Goal: Task Accomplishment & Management: Manage account settings

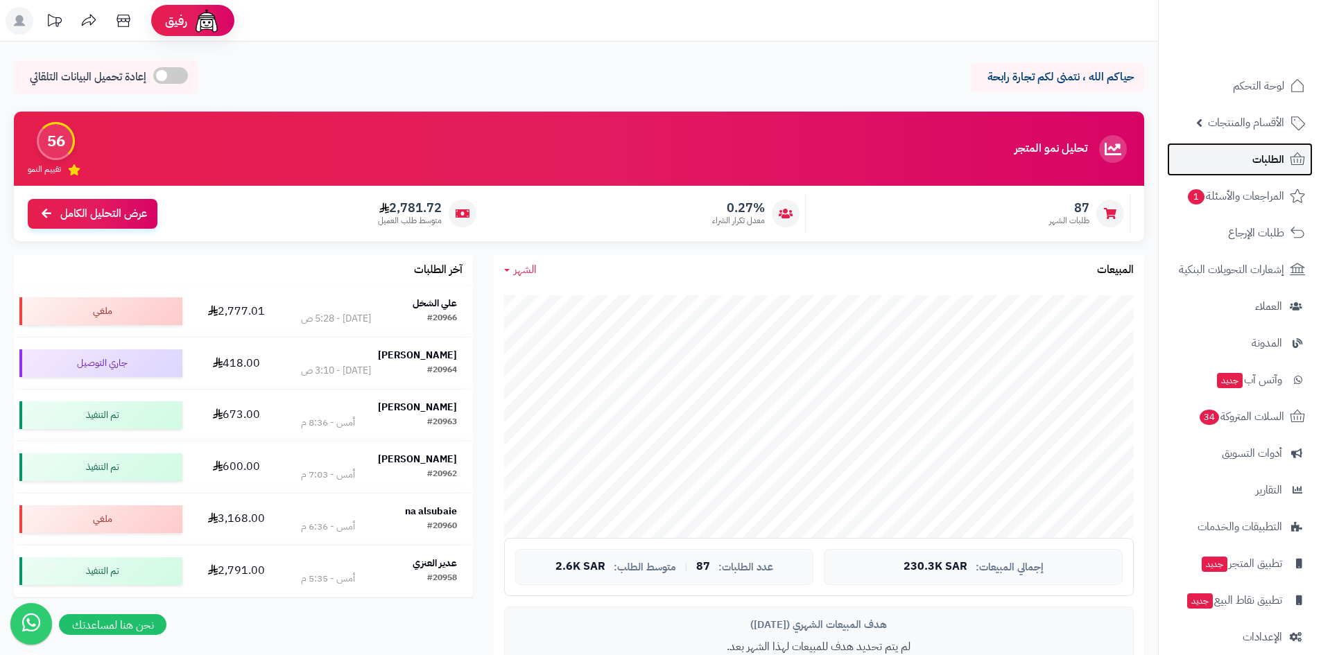
click at [1234, 164] on link "الطلبات" at bounding box center [1240, 159] width 146 height 33
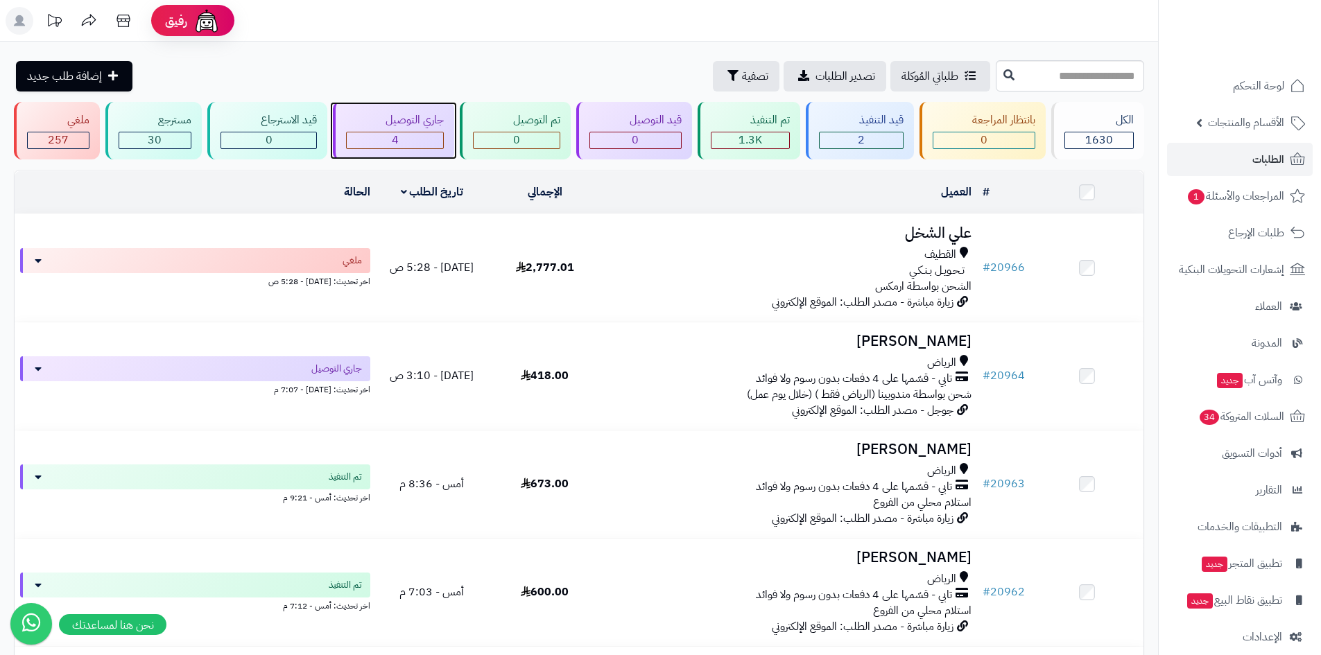
click at [409, 135] on div "4" at bounding box center [395, 140] width 97 height 16
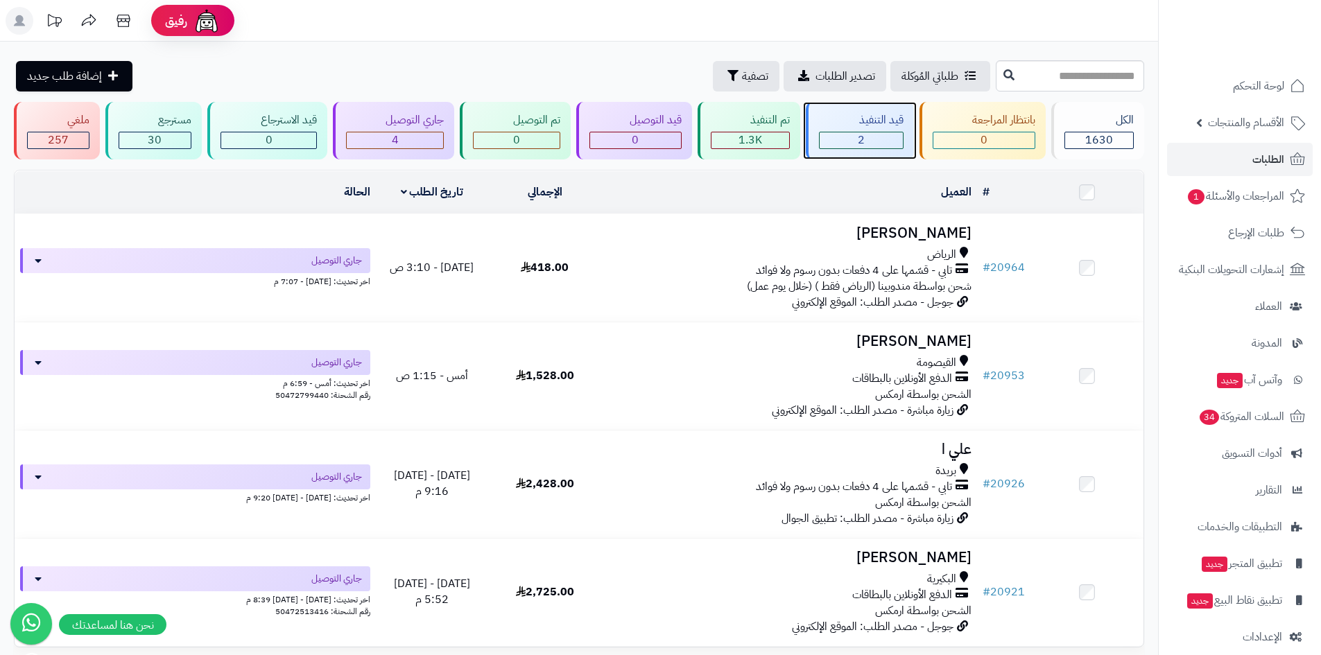
click at [875, 137] on div "2" at bounding box center [861, 140] width 83 height 16
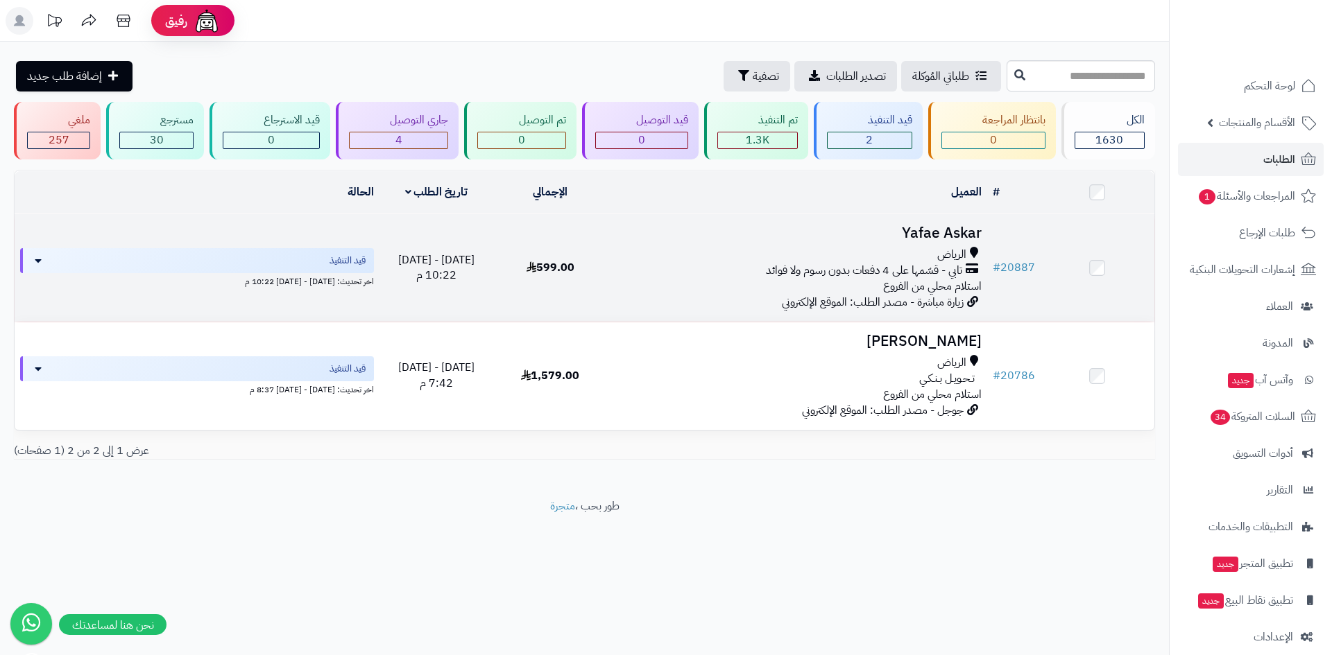
click at [931, 225] on h3 "Yafae Askar" at bounding box center [797, 233] width 368 height 16
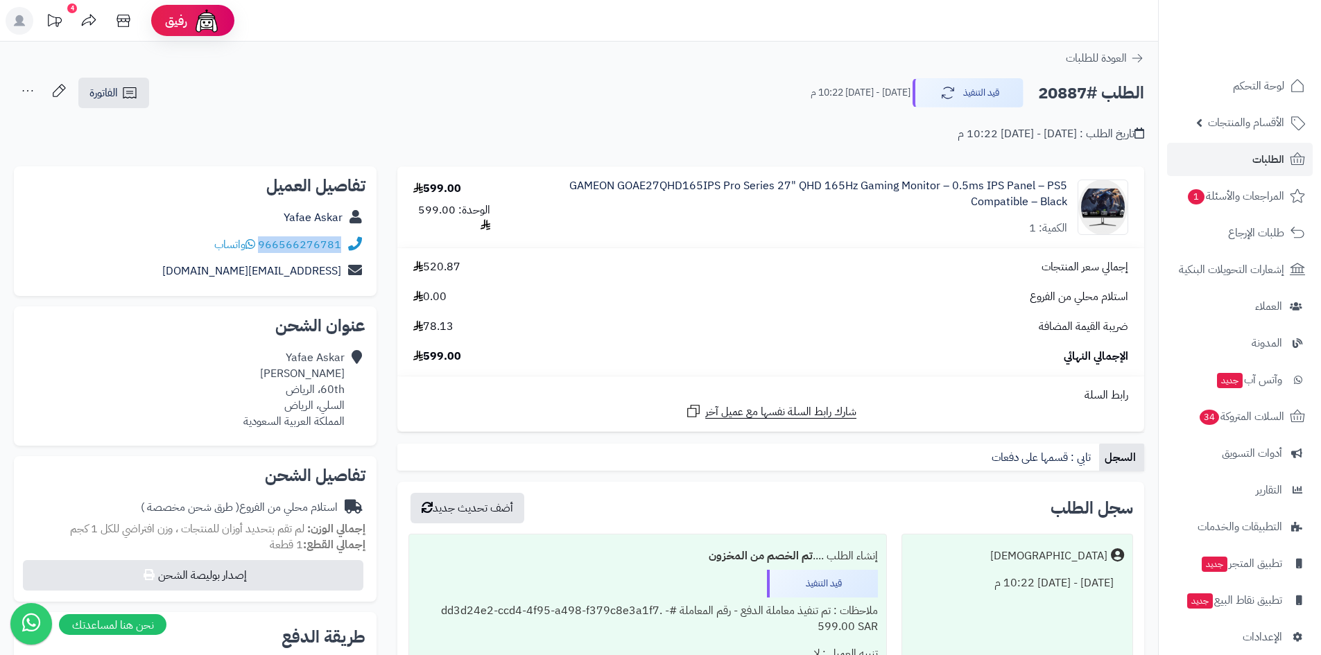
drag, startPoint x: 343, startPoint y: 243, endPoint x: 262, endPoint y: 253, distance: 81.8
click at [262, 253] on div "966566276781 واتساب" at bounding box center [195, 245] width 341 height 27
copy div "966566276781"
click at [1243, 85] on span "لوحة التحكم" at bounding box center [1259, 85] width 51 height 19
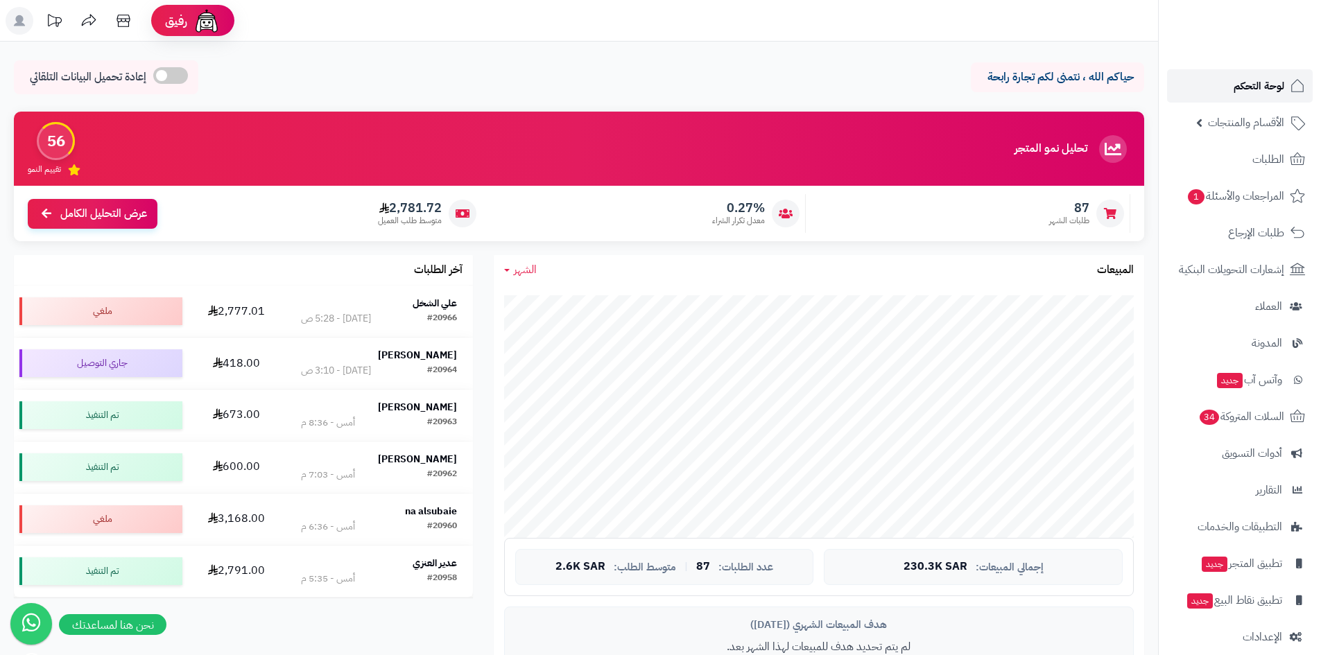
click at [1232, 96] on link "لوحة التحكم" at bounding box center [1240, 85] width 146 height 33
click at [1242, 171] on link "الطلبات" at bounding box center [1240, 159] width 146 height 33
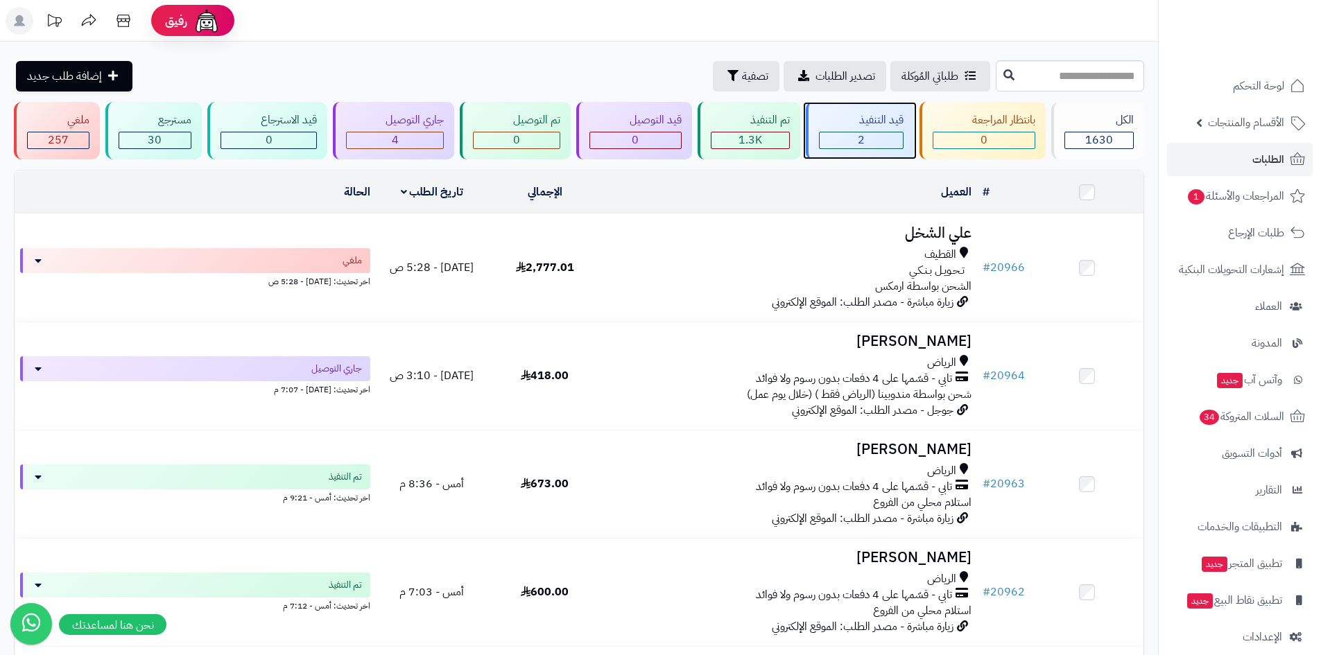
click at [891, 132] on div "2" at bounding box center [861, 140] width 83 height 16
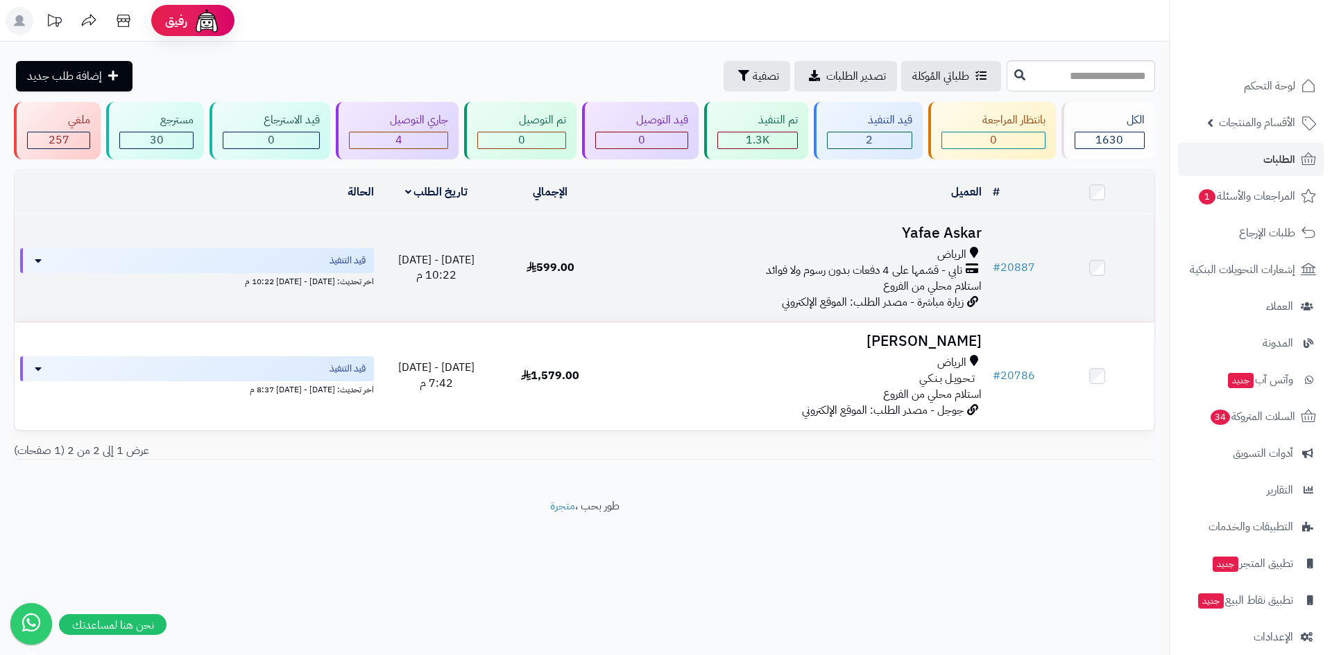
click at [932, 228] on h3 "Yafae Askar" at bounding box center [797, 233] width 368 height 16
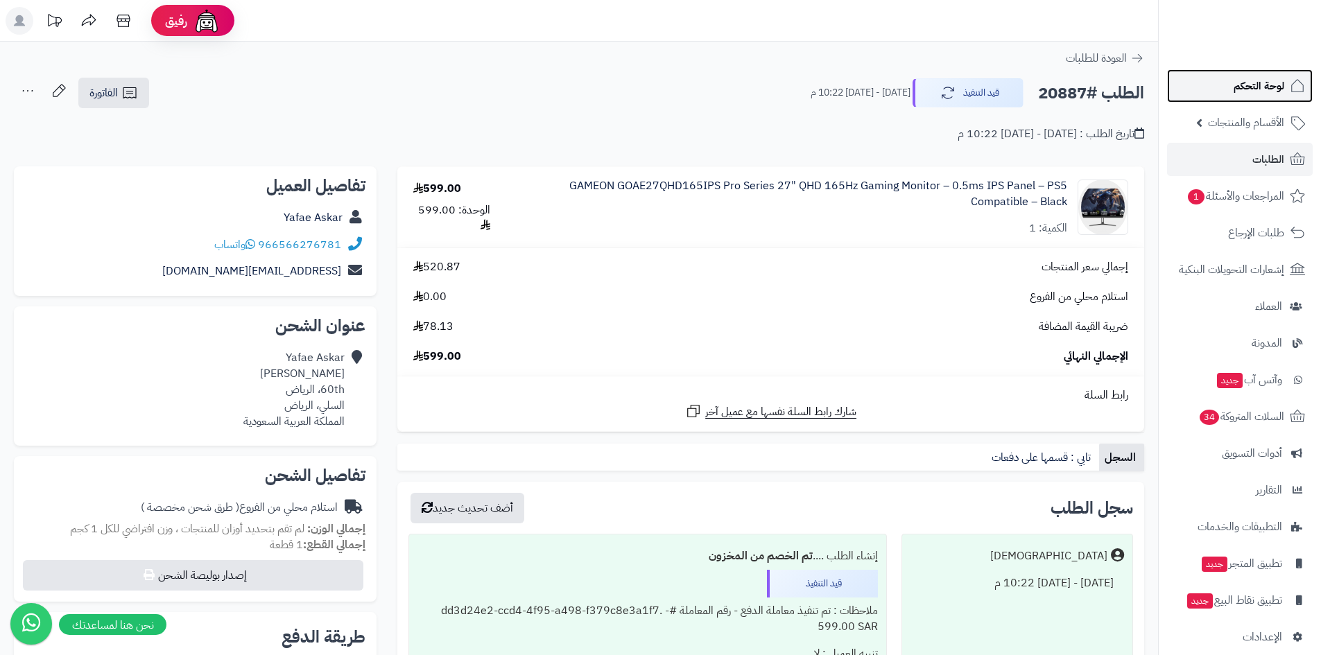
click at [1231, 93] on link "لوحة التحكم" at bounding box center [1240, 85] width 146 height 33
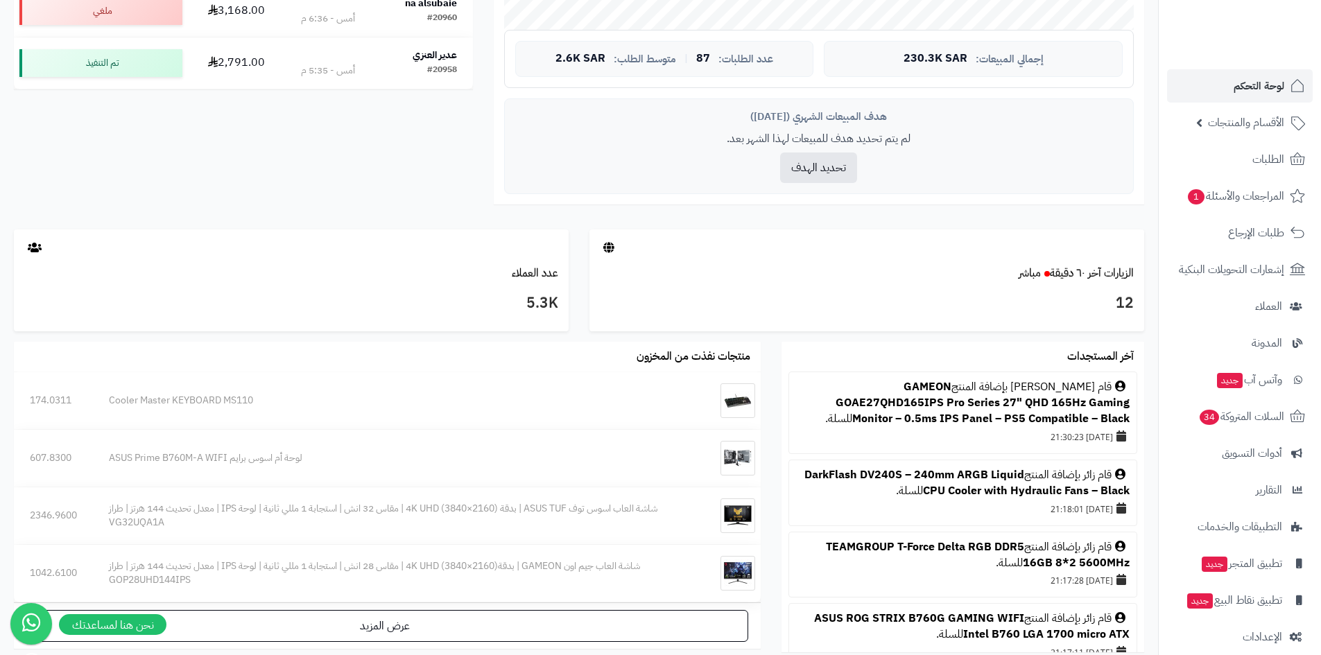
scroll to position [337, 0]
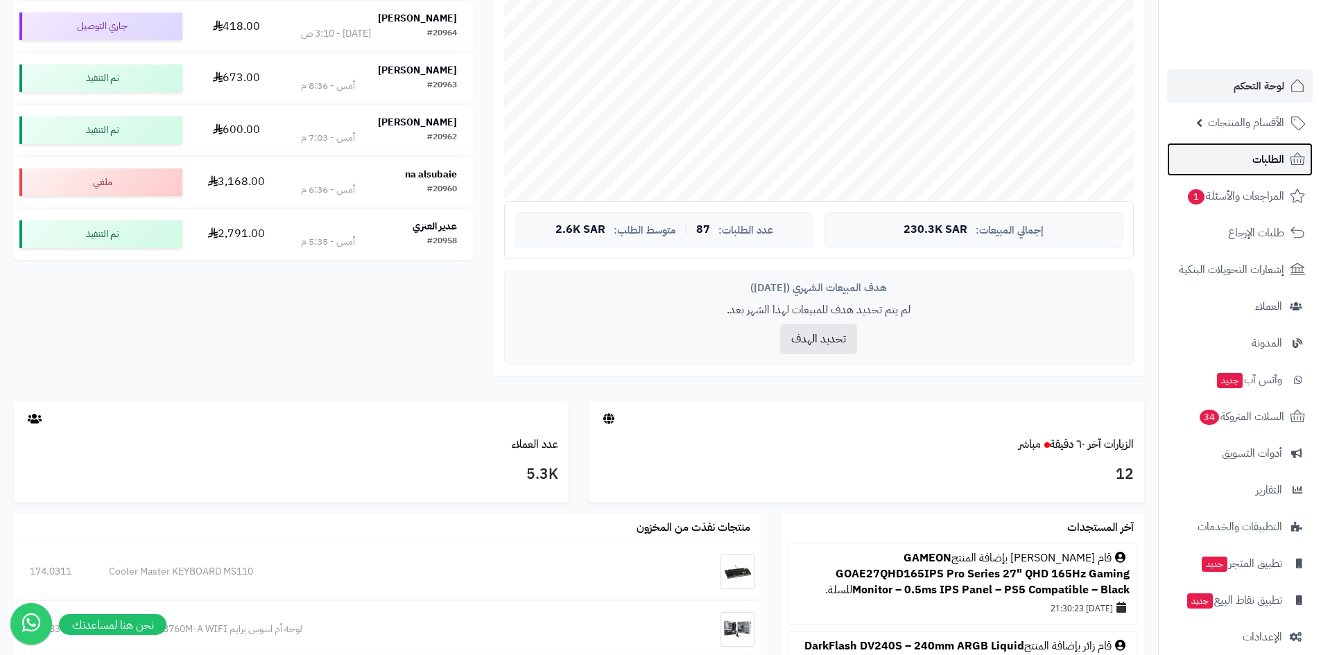
click at [1242, 160] on link "الطلبات" at bounding box center [1240, 159] width 146 height 33
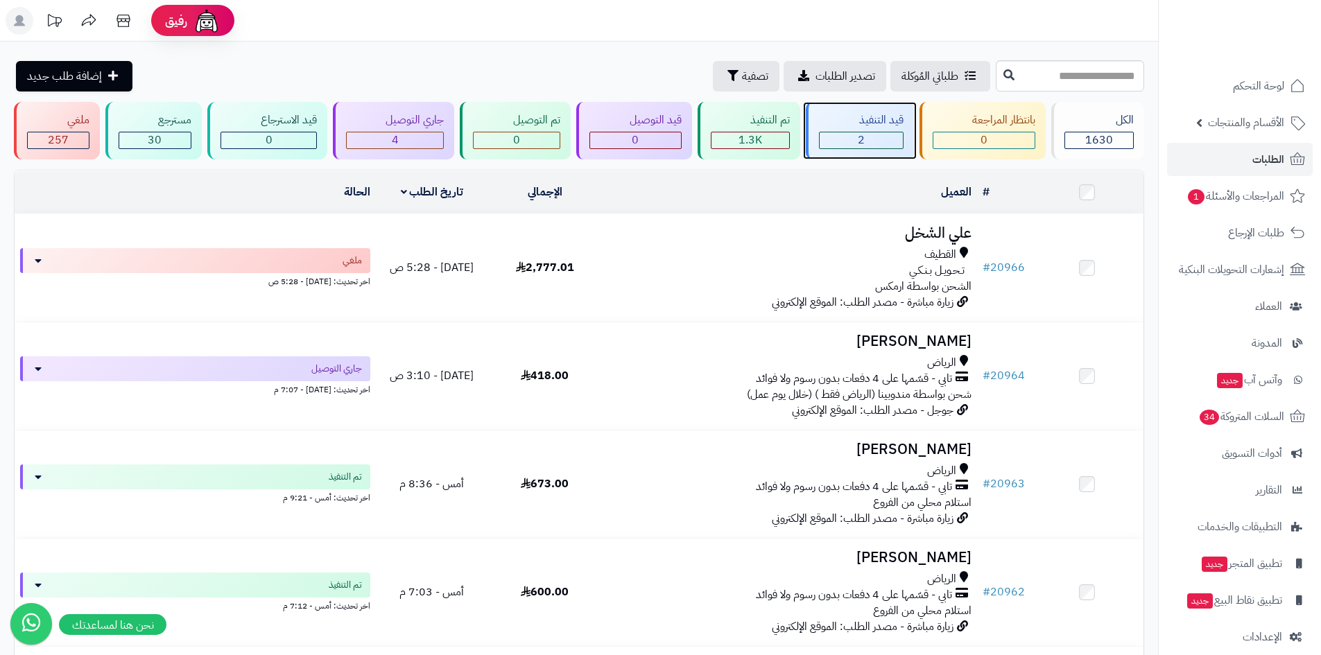
click at [843, 141] on div "2" at bounding box center [861, 140] width 83 height 16
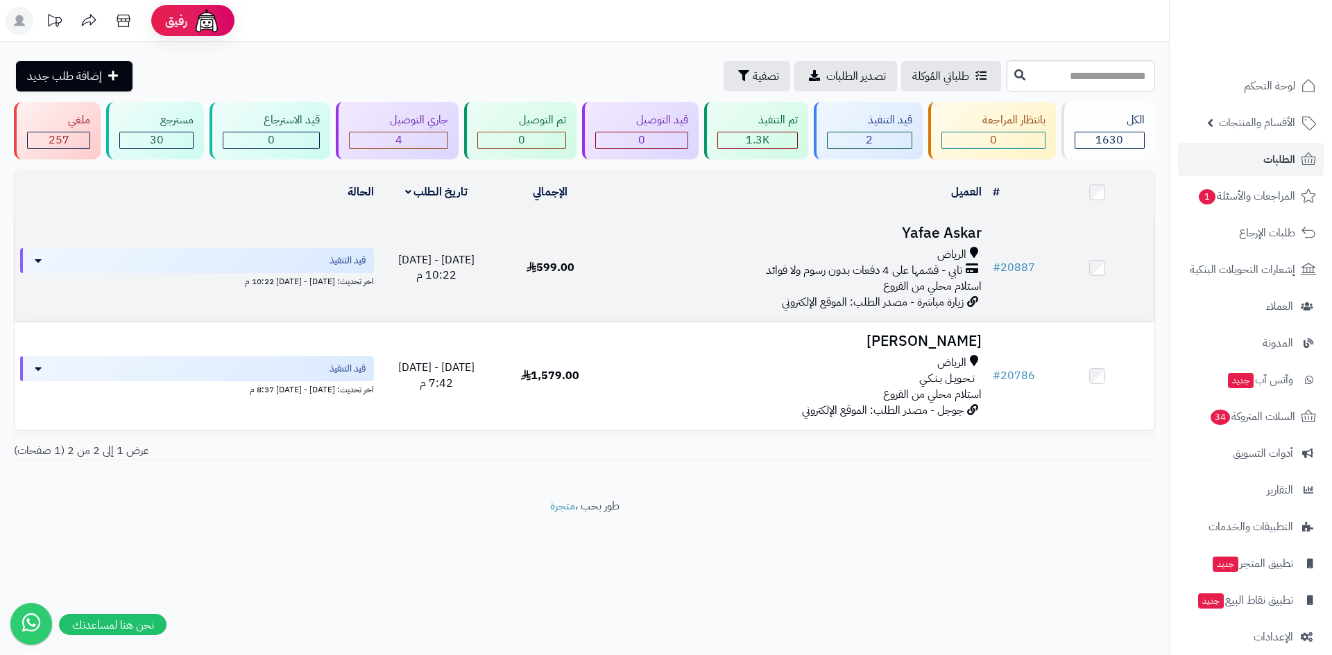
click at [902, 225] on h3 "Yafae Askar" at bounding box center [797, 233] width 368 height 16
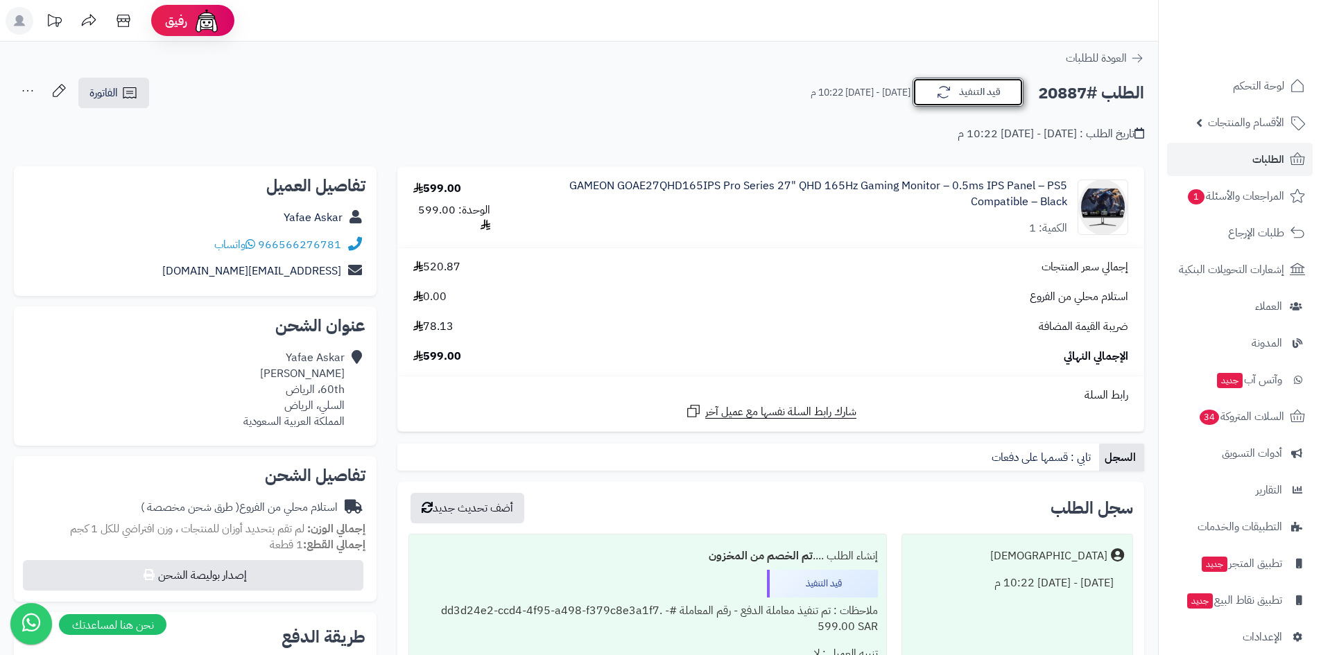
click at [995, 93] on button "قيد التنفيذ" at bounding box center [968, 92] width 111 height 29
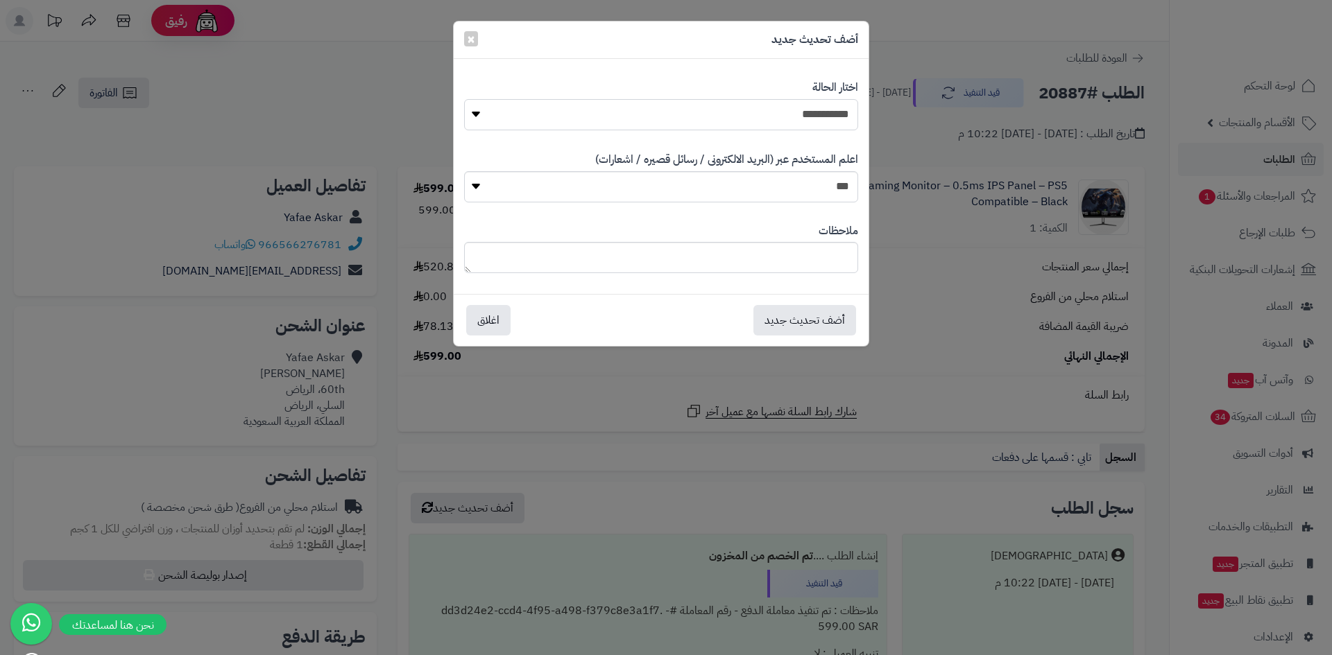
click at [814, 111] on select "**********" at bounding box center [661, 114] width 394 height 31
select select "*"
click at [464, 99] on select "**********" at bounding box center [661, 114] width 394 height 31
click at [825, 316] on button "أضف تحديث جديد" at bounding box center [804, 319] width 103 height 31
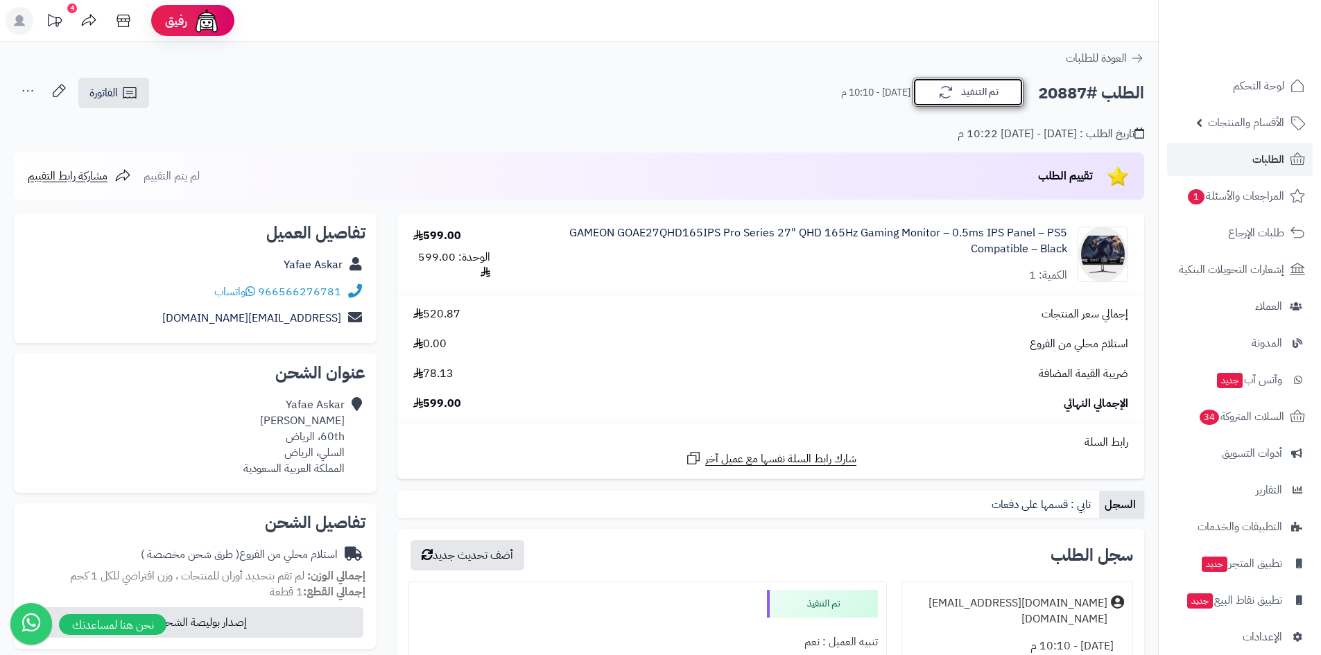
click at [952, 99] on icon "button" at bounding box center [946, 92] width 17 height 17
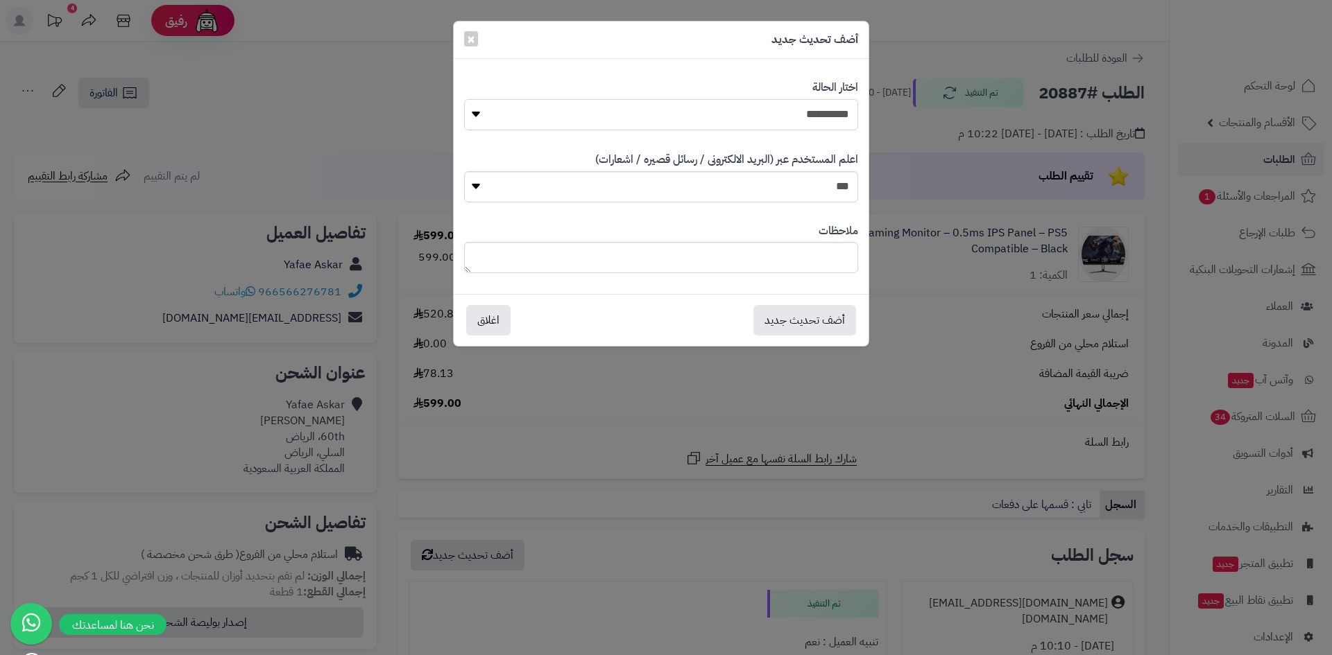
click at [821, 119] on select "**********" at bounding box center [661, 114] width 394 height 31
click at [464, 99] on select "**********" at bounding box center [661, 114] width 394 height 31
click at [797, 314] on button "أضف تحديث جديد" at bounding box center [804, 319] width 103 height 31
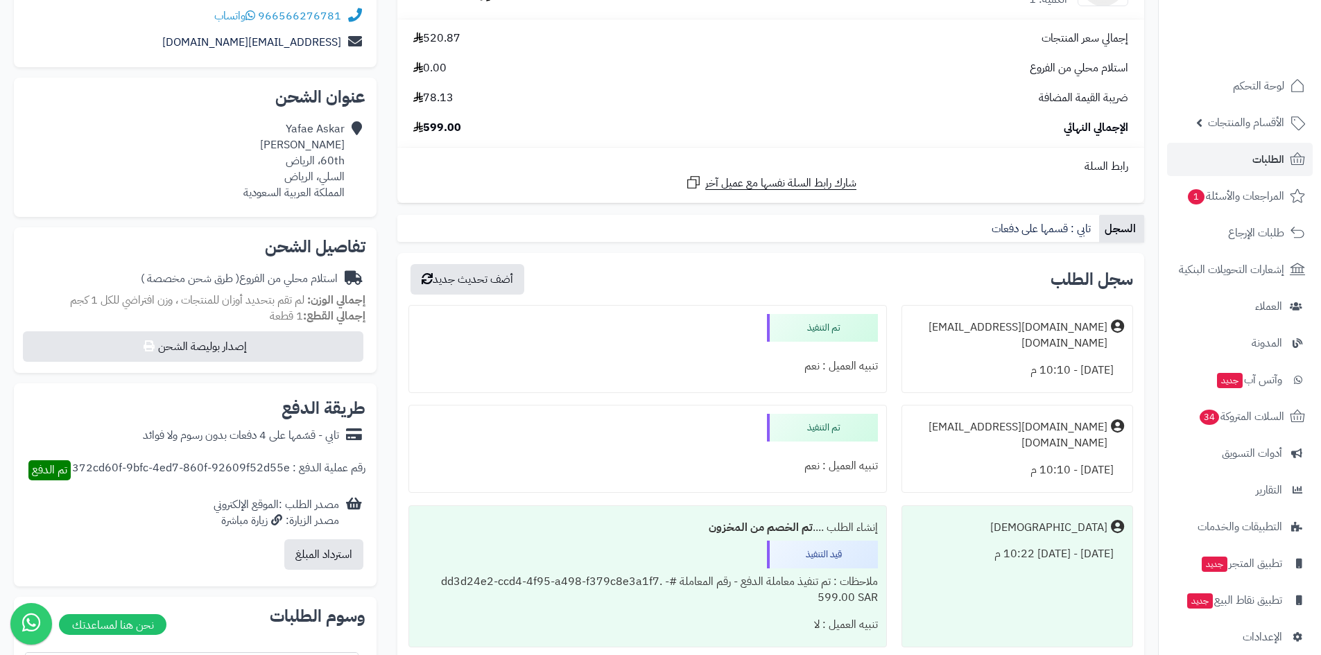
scroll to position [277, 0]
click at [1229, 92] on link "لوحة التحكم" at bounding box center [1240, 85] width 146 height 33
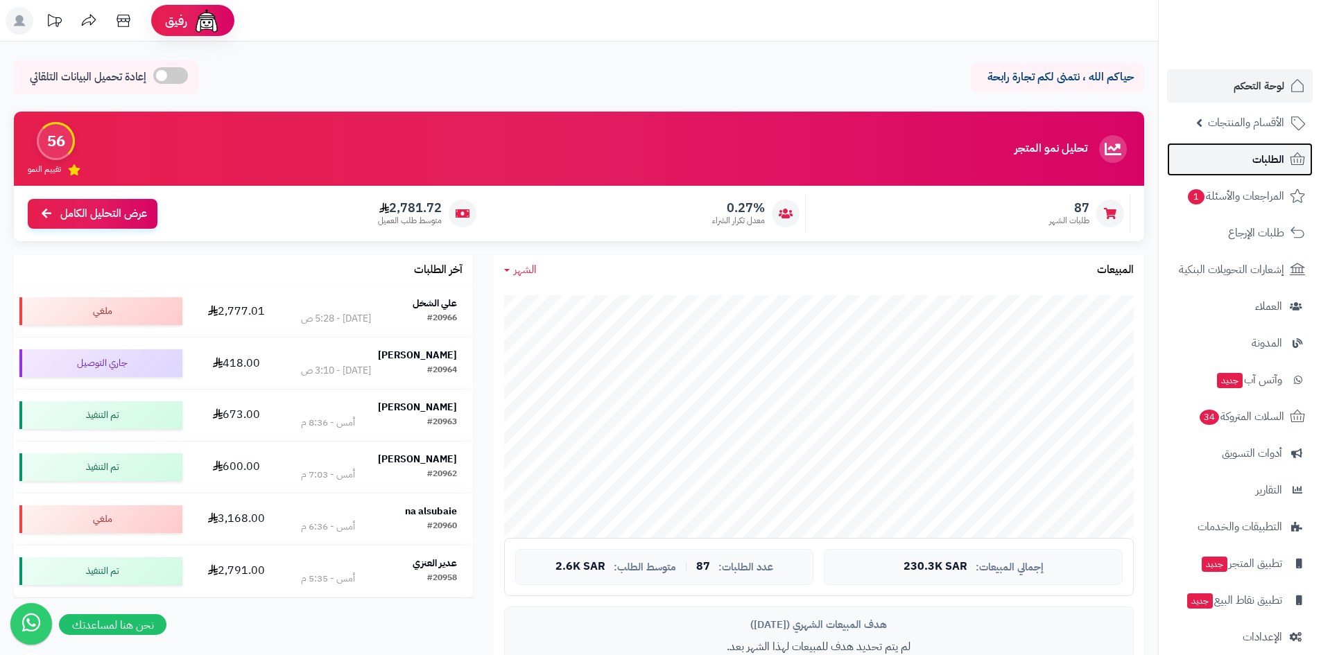
click at [1260, 164] on span "الطلبات" at bounding box center [1269, 159] width 32 height 19
